Goal: Use online tool/utility: Utilize a website feature to perform a specific function

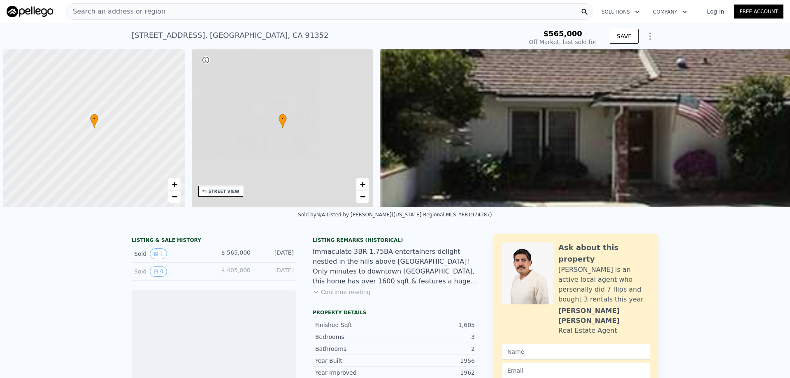
scroll to position [0, 3]
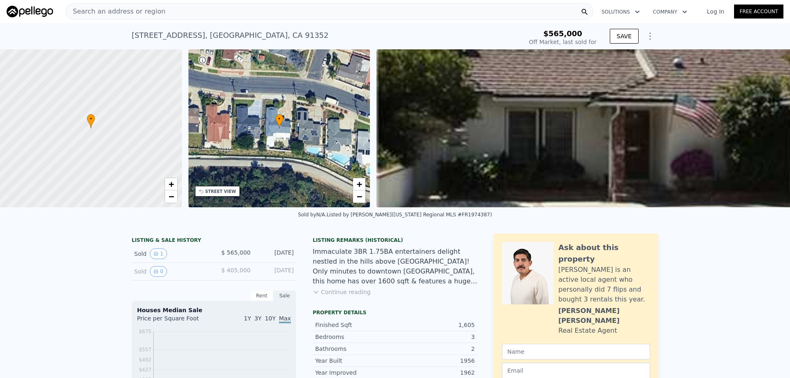
type input "-$ 615,079"
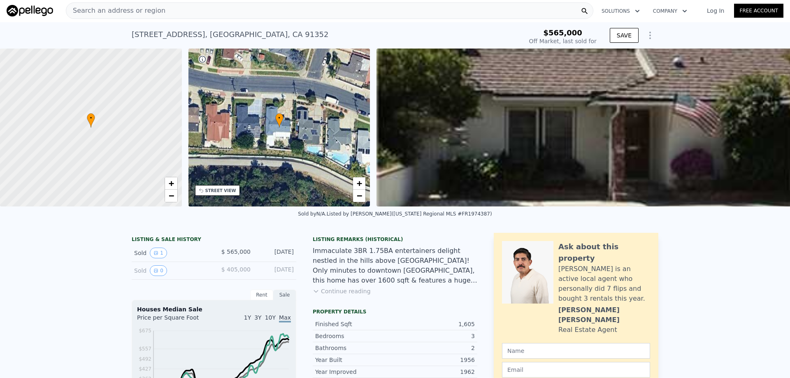
scroll to position [0, 0]
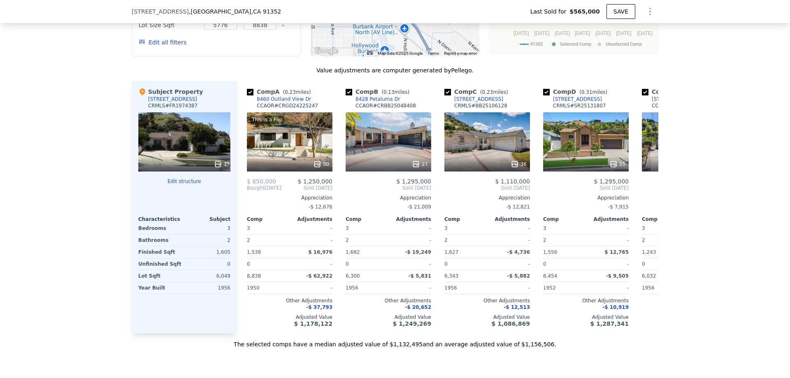
scroll to position [820, 0]
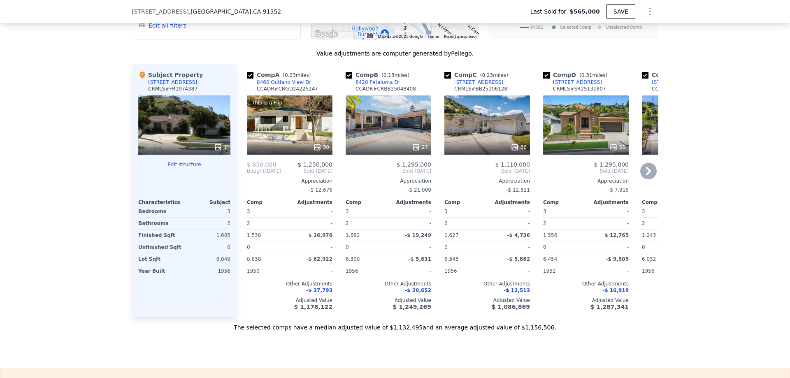
drag, startPoint x: 298, startPoint y: 121, endPoint x: 301, endPoint y: 109, distance: 11.5
click at [301, 107] on div "This is a Flip" at bounding box center [289, 103] width 79 height 8
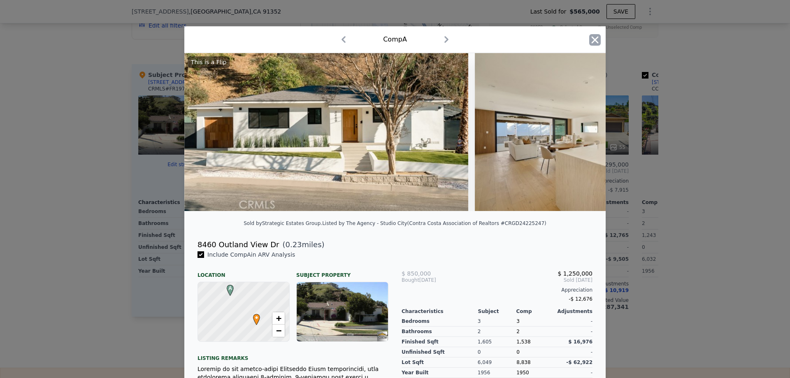
click at [596, 39] on icon "button" at bounding box center [595, 40] width 12 height 12
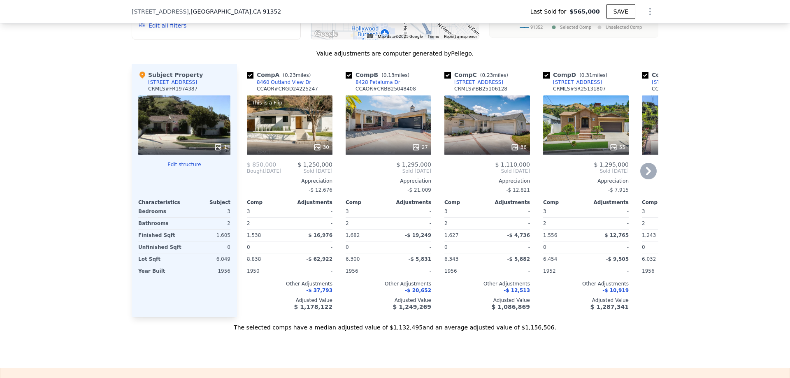
click at [644, 177] on icon at bounding box center [648, 171] width 16 height 16
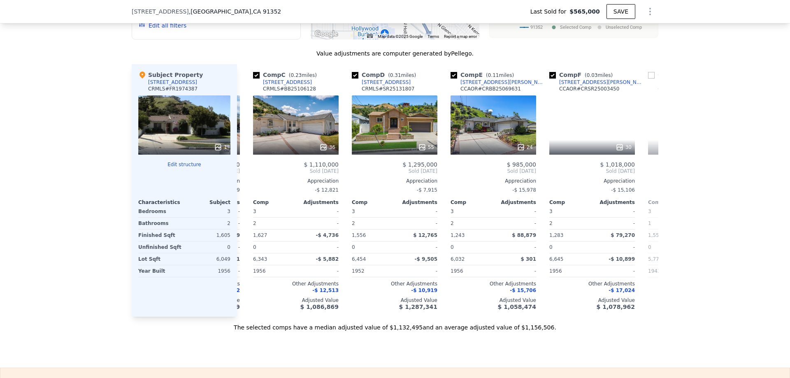
scroll to position [0, 198]
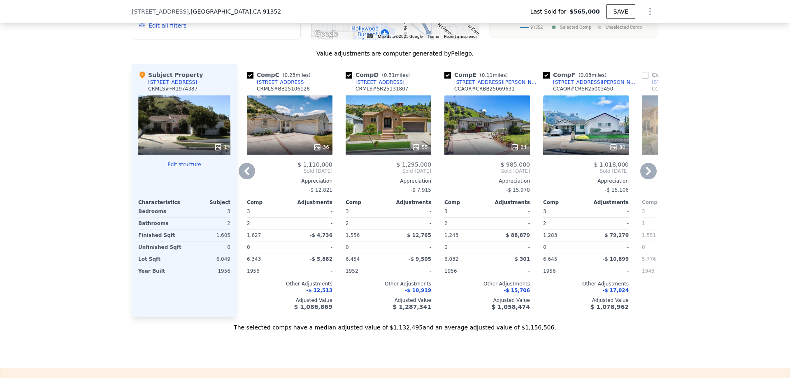
click at [647, 179] on icon at bounding box center [648, 171] width 16 height 16
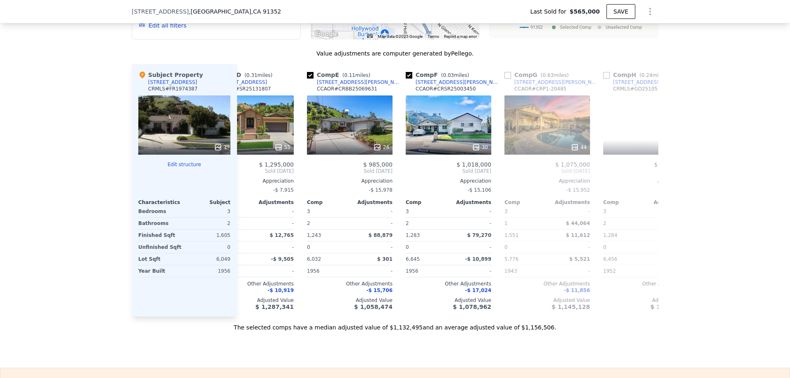
scroll to position [0, 395]
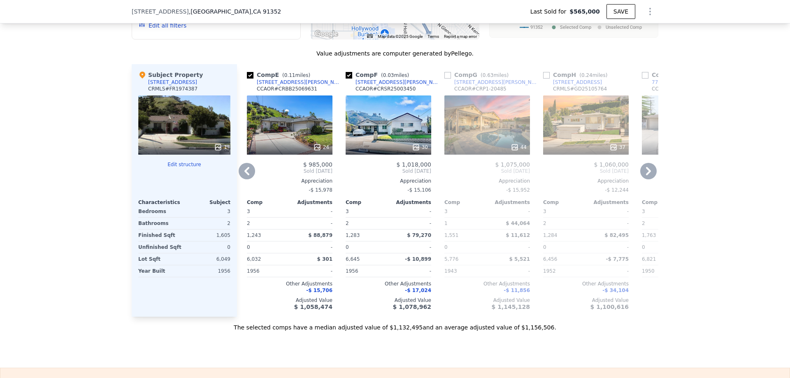
click at [647, 179] on icon at bounding box center [648, 171] width 16 height 16
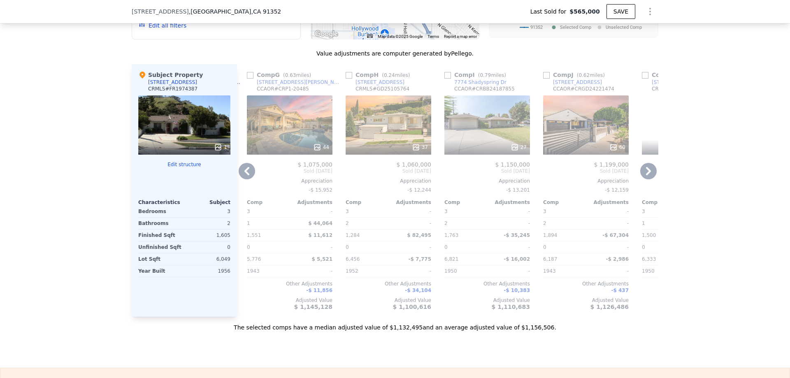
click at [647, 179] on icon at bounding box center [648, 171] width 16 height 16
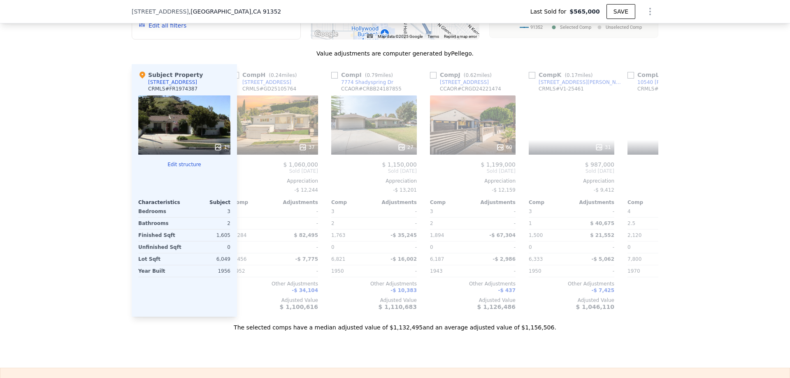
scroll to position [0, 784]
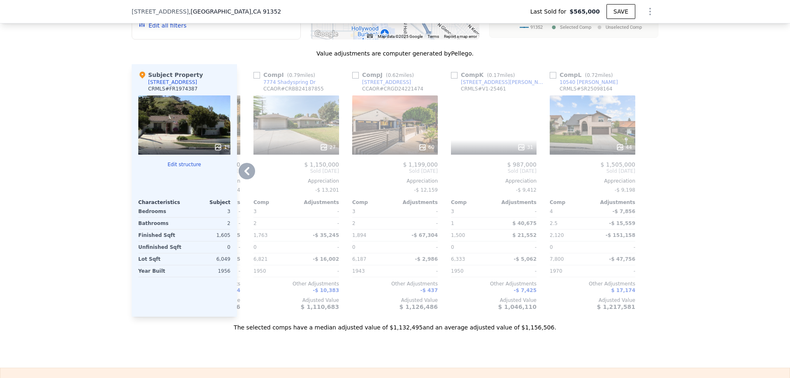
click at [248, 176] on icon at bounding box center [247, 171] width 16 height 16
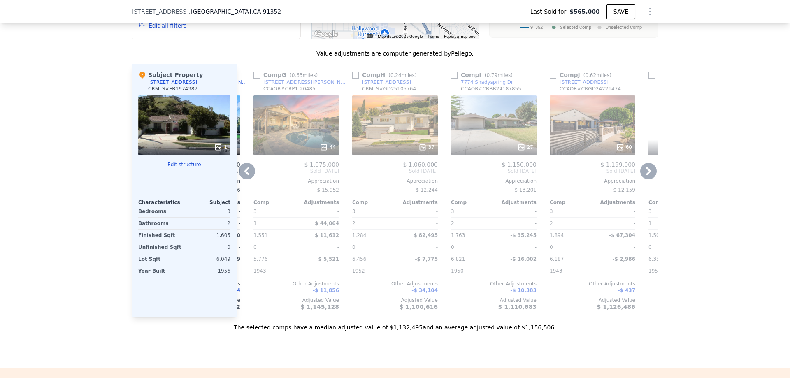
click at [248, 176] on icon at bounding box center [247, 171] width 16 height 16
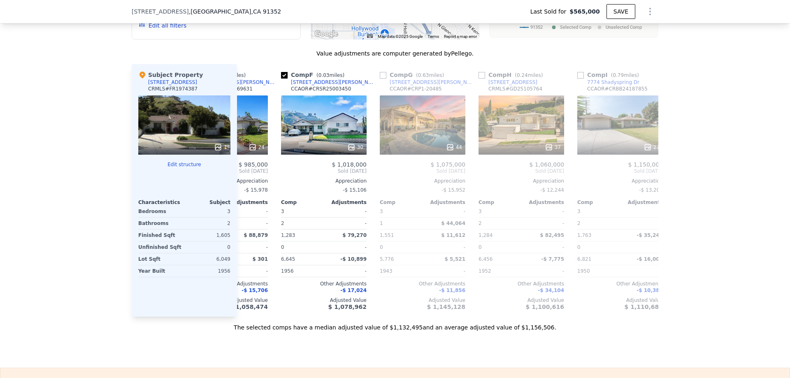
scroll to position [0, 389]
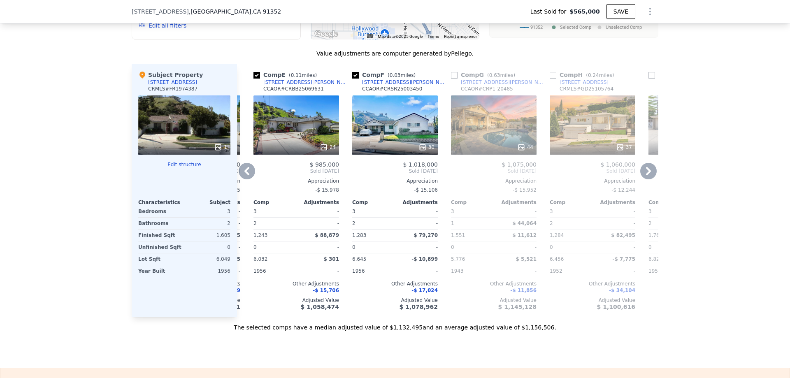
click at [248, 176] on icon at bounding box center [247, 171] width 16 height 16
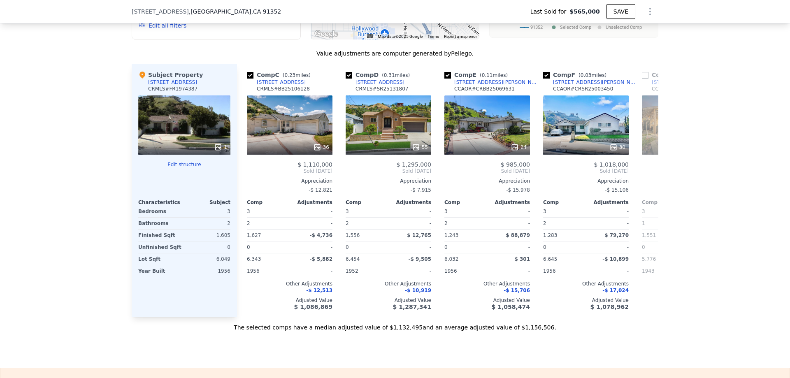
scroll to position [0, 191]
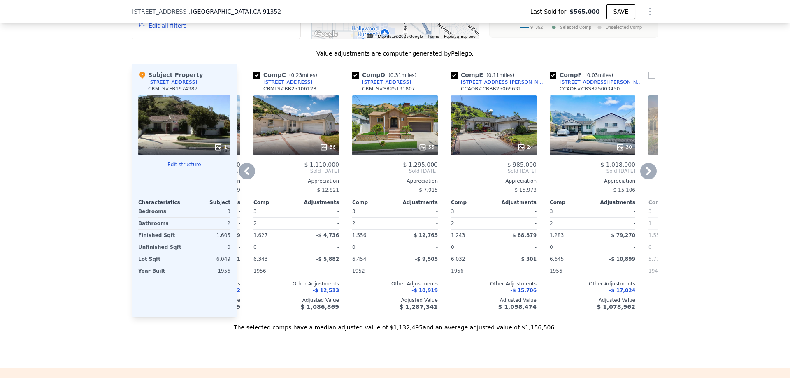
click at [248, 176] on icon at bounding box center [247, 171] width 16 height 16
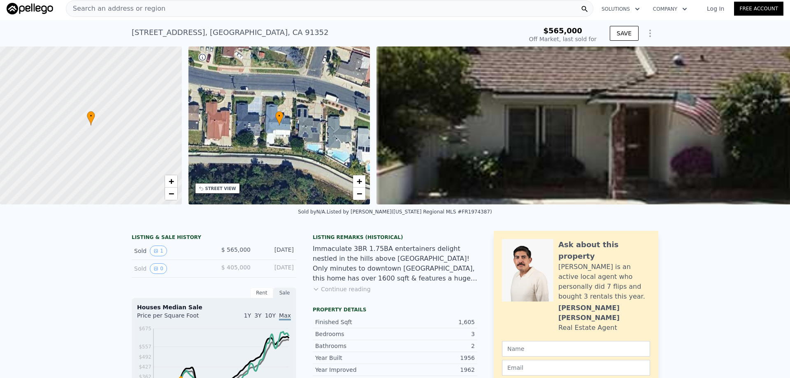
scroll to position [0, 0]
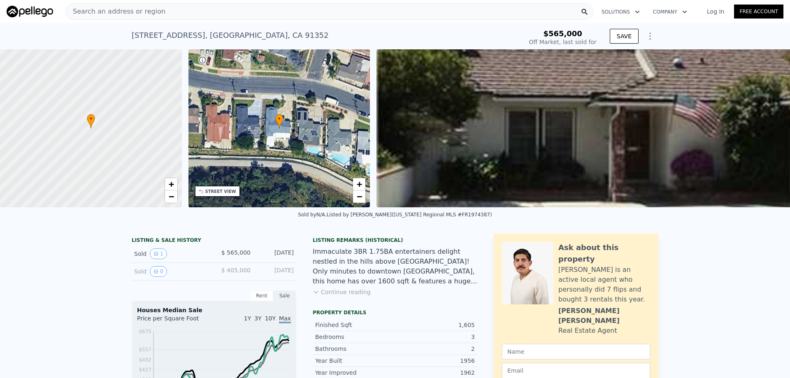
click at [179, 33] on div "10202 Roscoe Blvd , Los Angeles , CA 91352" at bounding box center [230, 36] width 197 height 12
copy div "10202 Roscoe Blvd , Los Angeles , CA 91352 Sold Apr 2005 for $565k"
type input "$ 1,170,000"
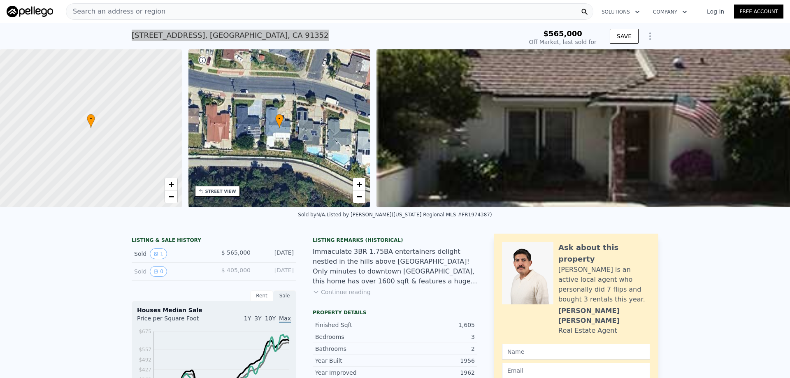
type input "$ 483,243"
